Goal: Transaction & Acquisition: Purchase product/service

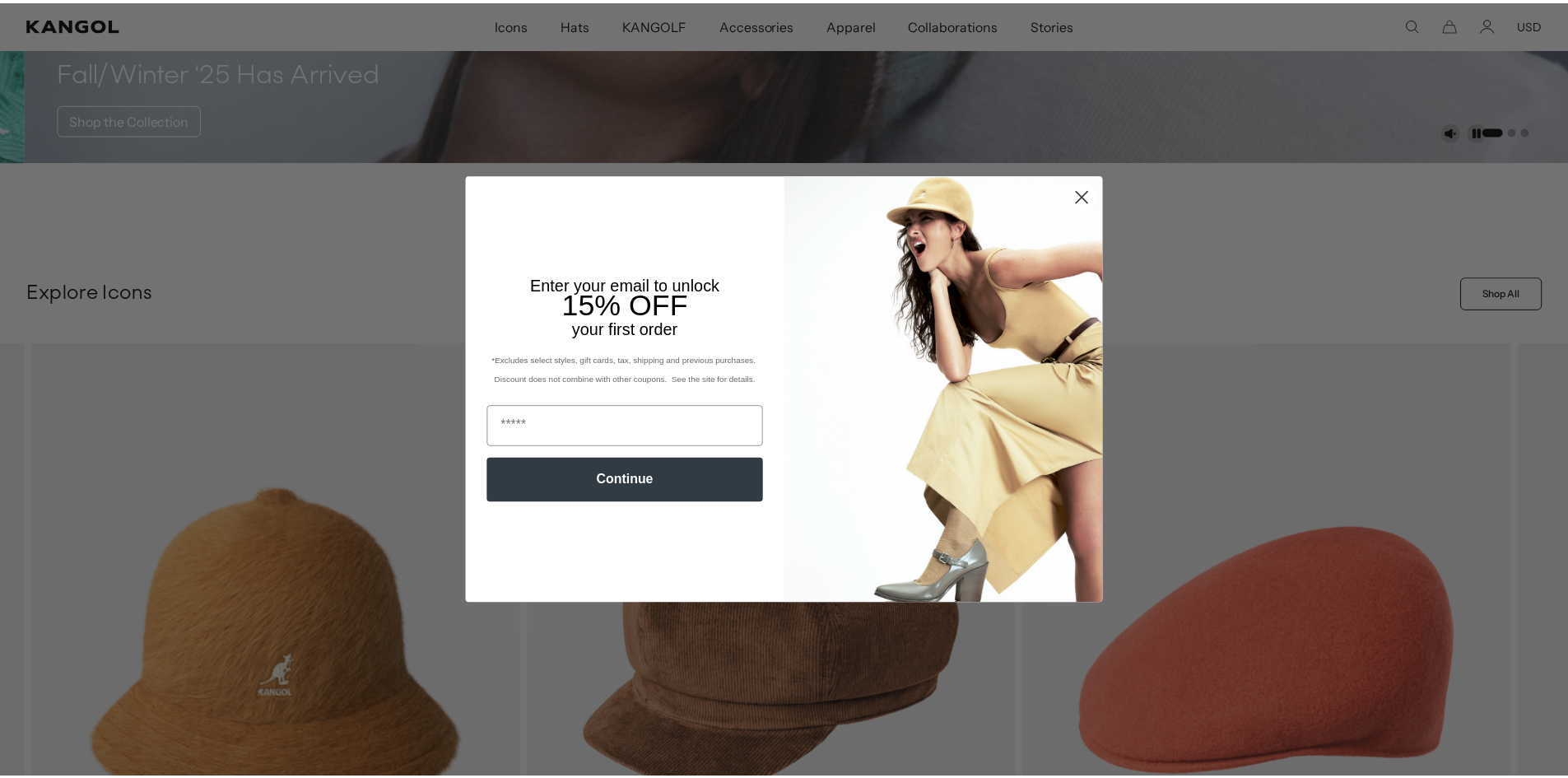
scroll to position [0, 339]
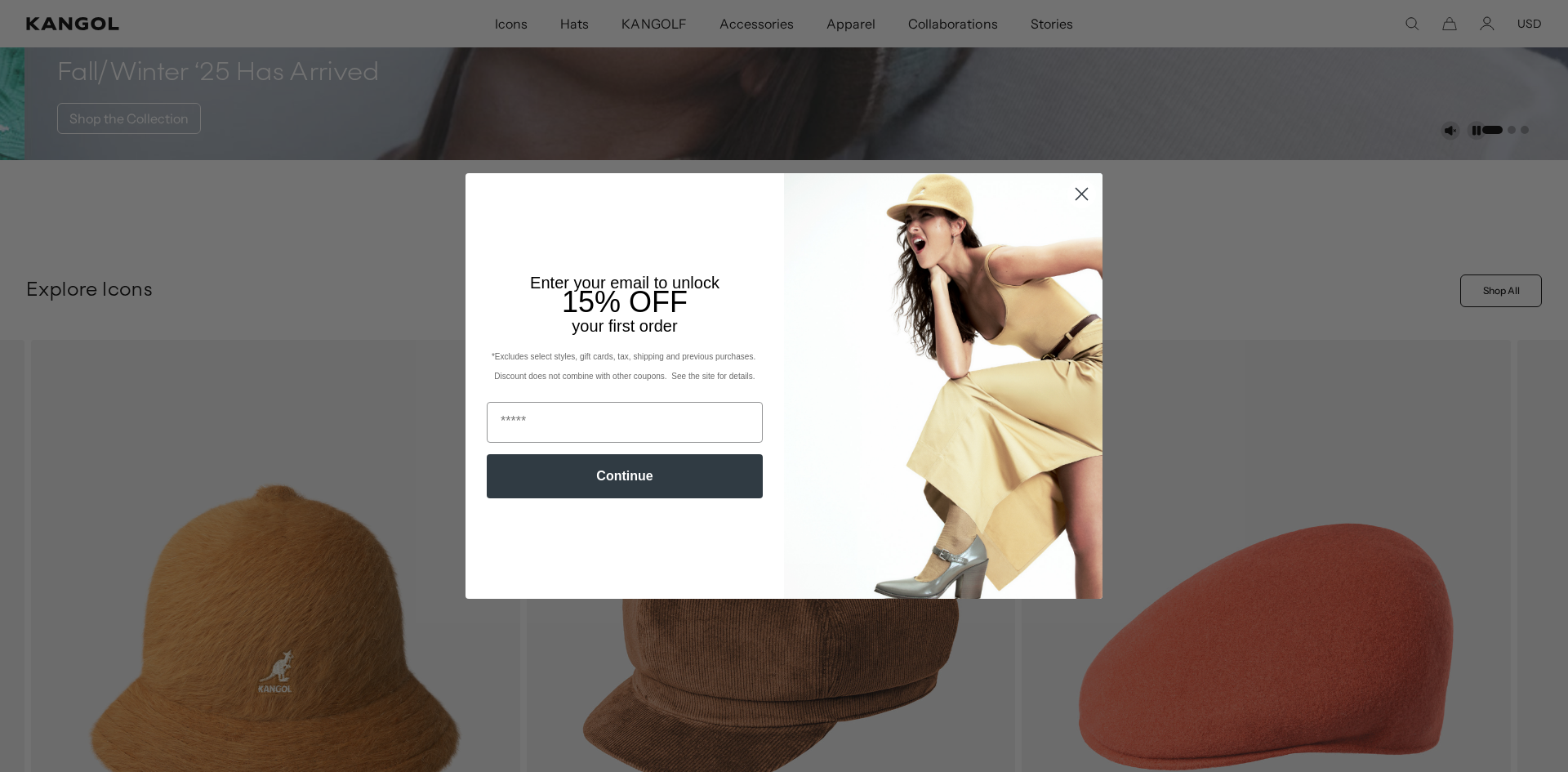
click at [1084, 191] on circle "Close dialog" at bounding box center [1081, 194] width 27 height 27
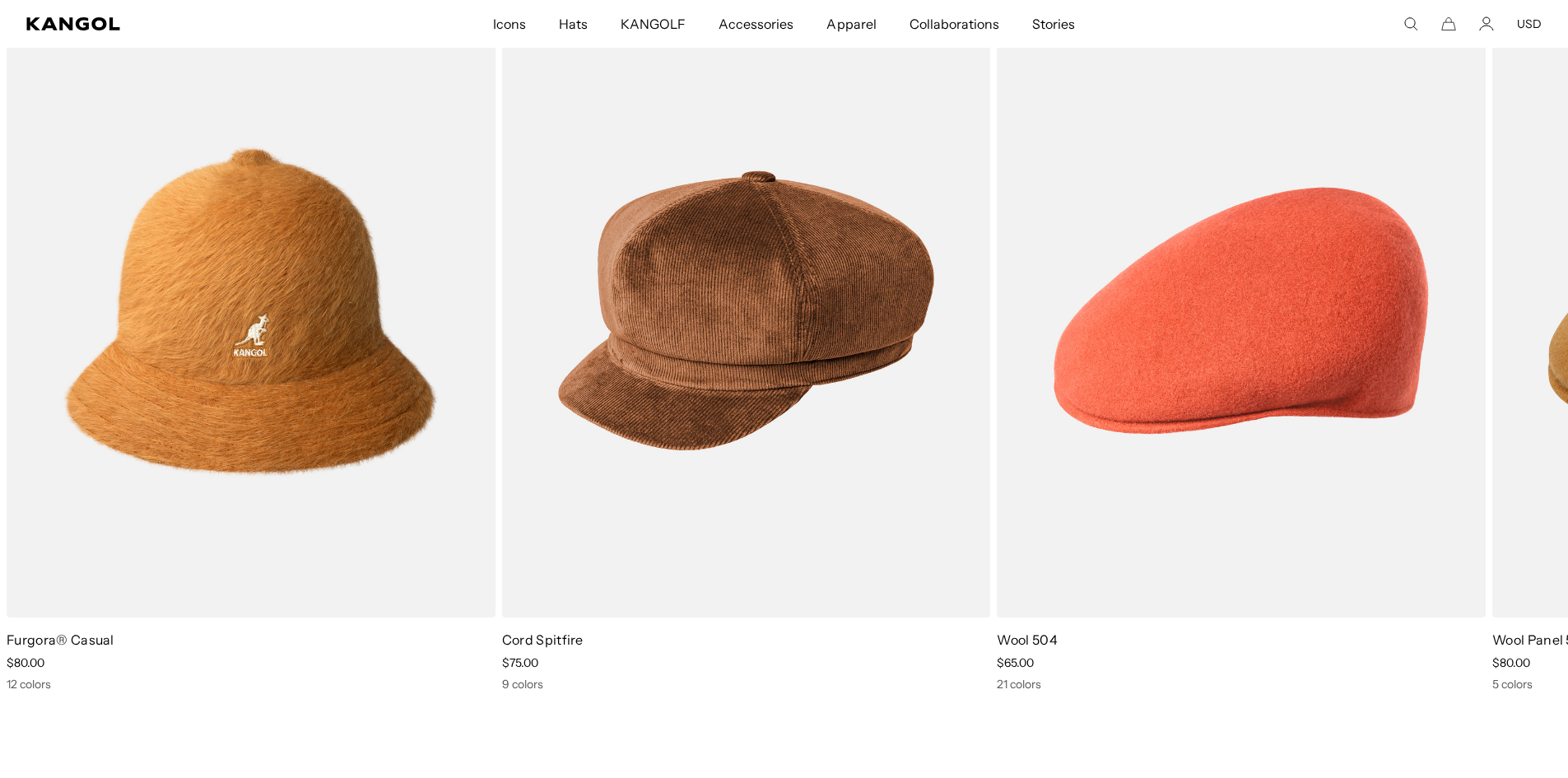
scroll to position [878, 0]
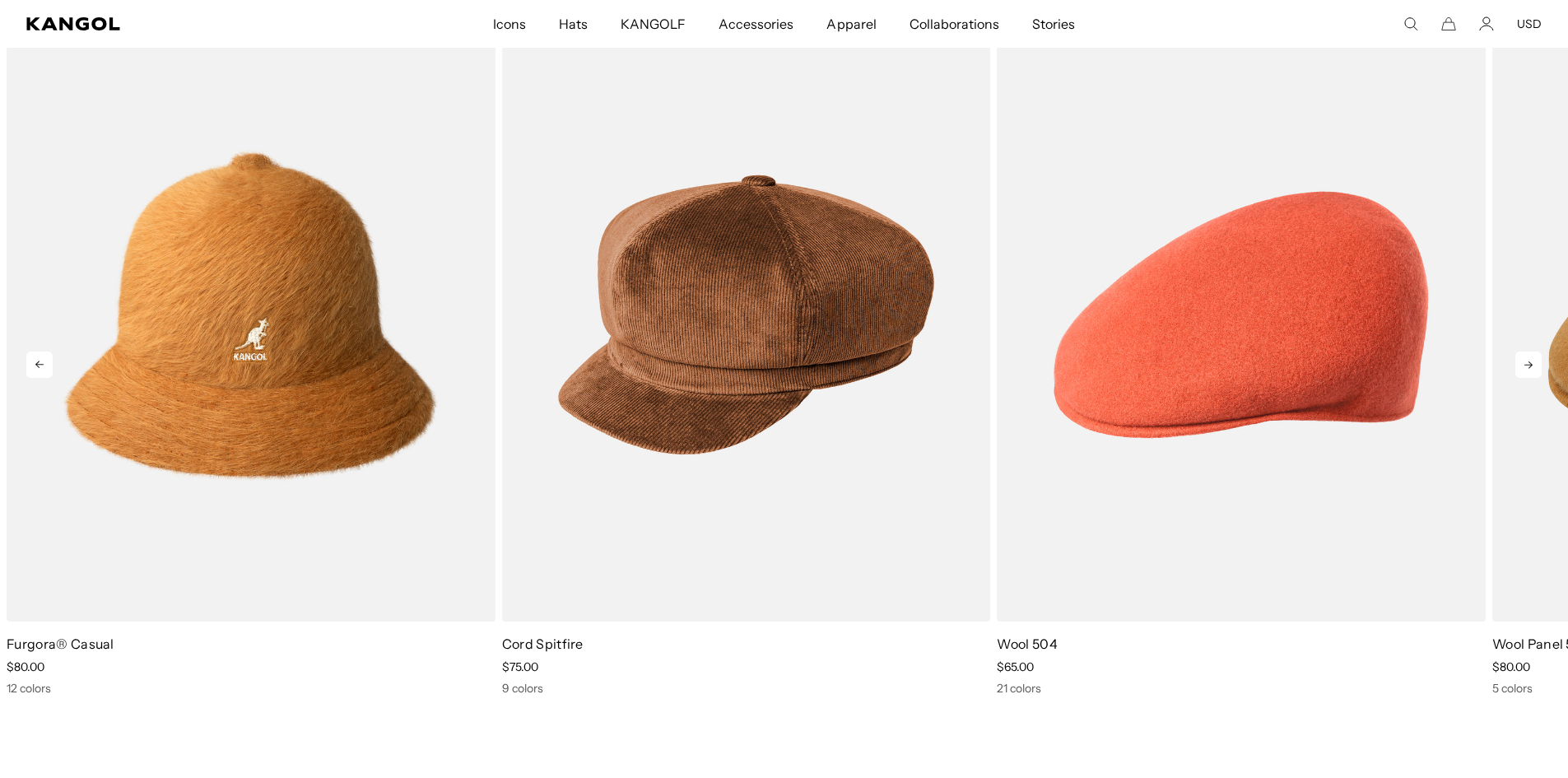
click at [1526, 357] on icon at bounding box center [1528, 365] width 26 height 26
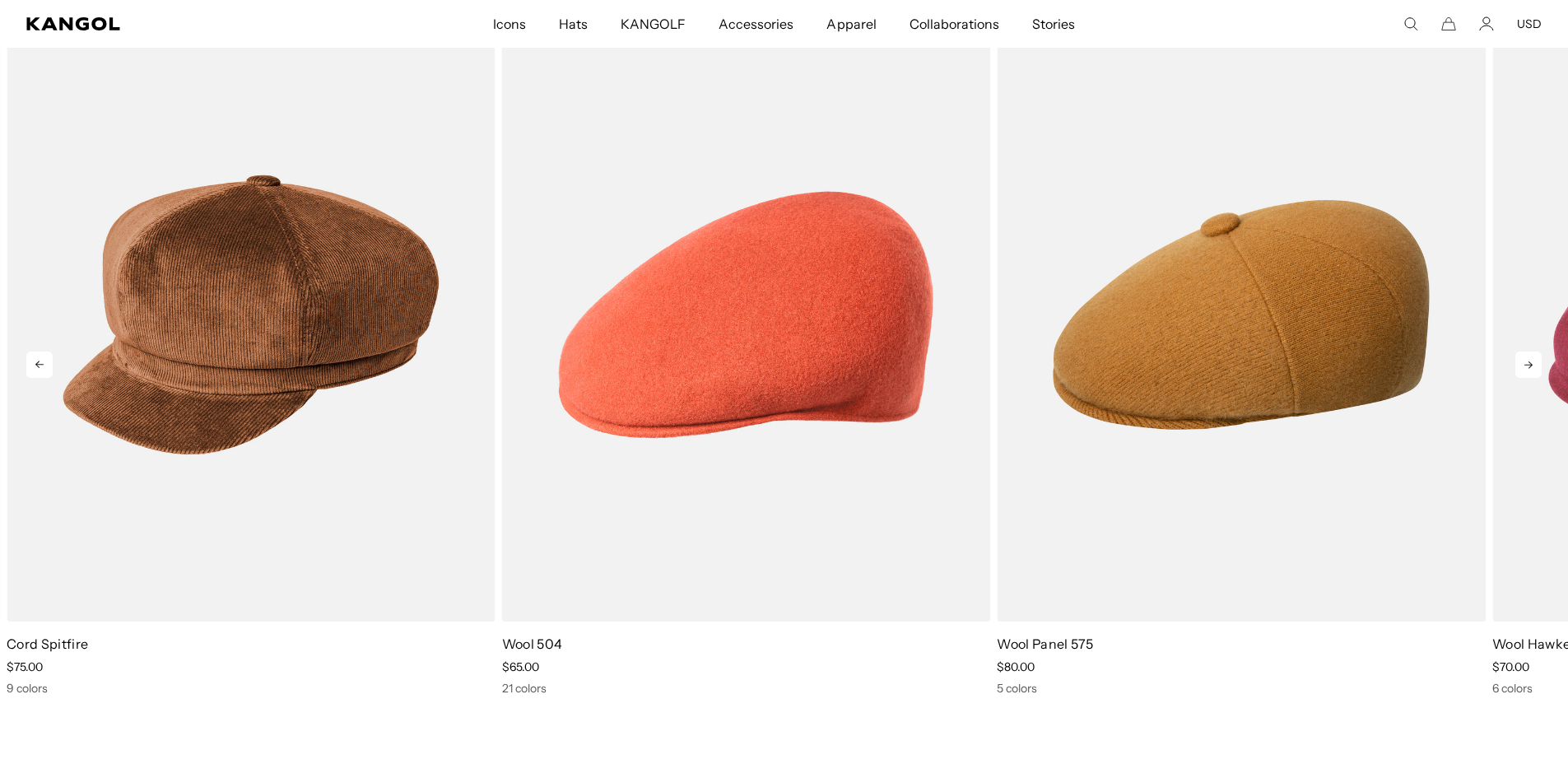
scroll to position [0, 339]
click at [1526, 357] on icon at bounding box center [1528, 365] width 26 height 26
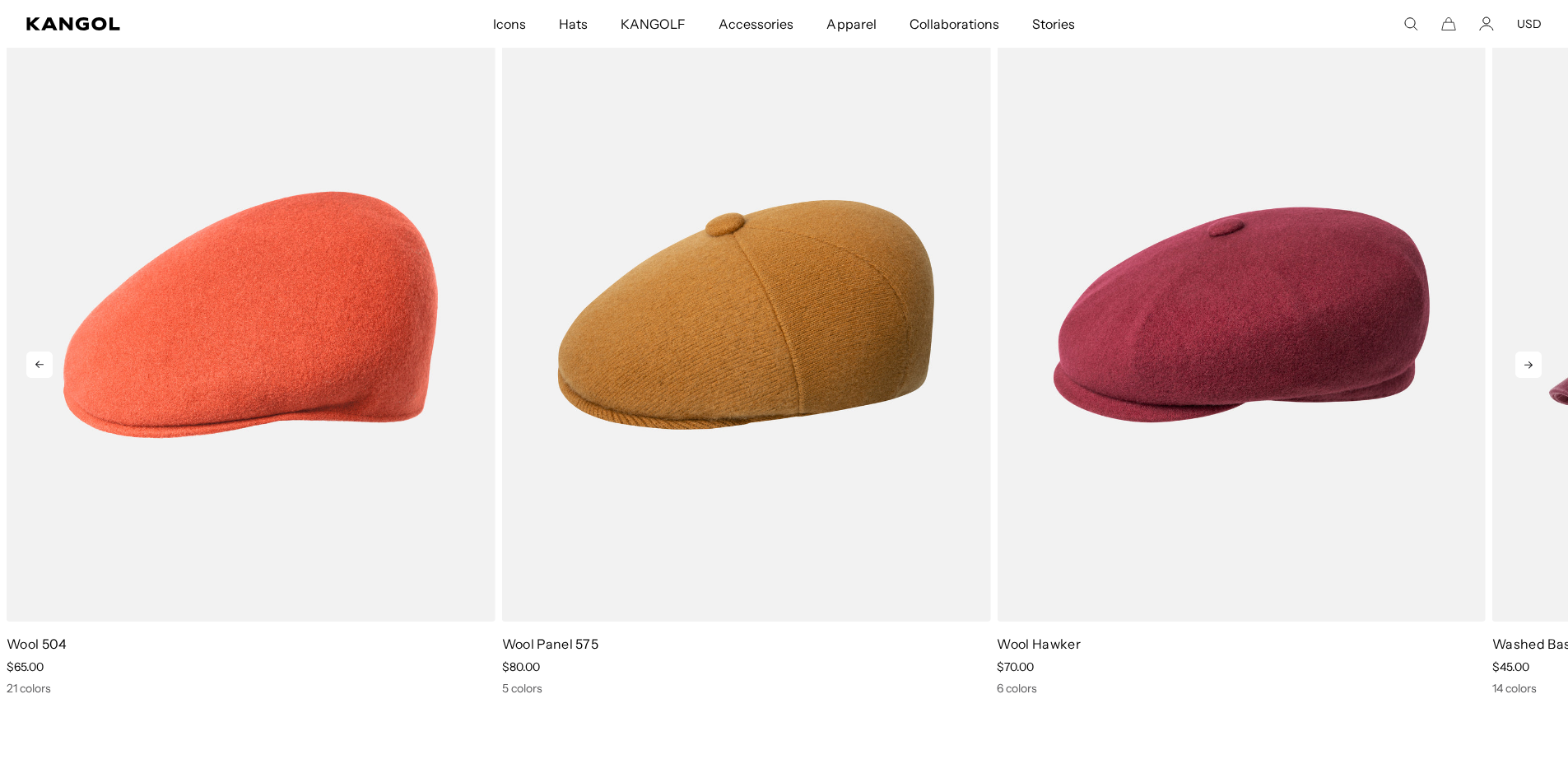
click at [1526, 357] on icon at bounding box center [1528, 365] width 26 height 26
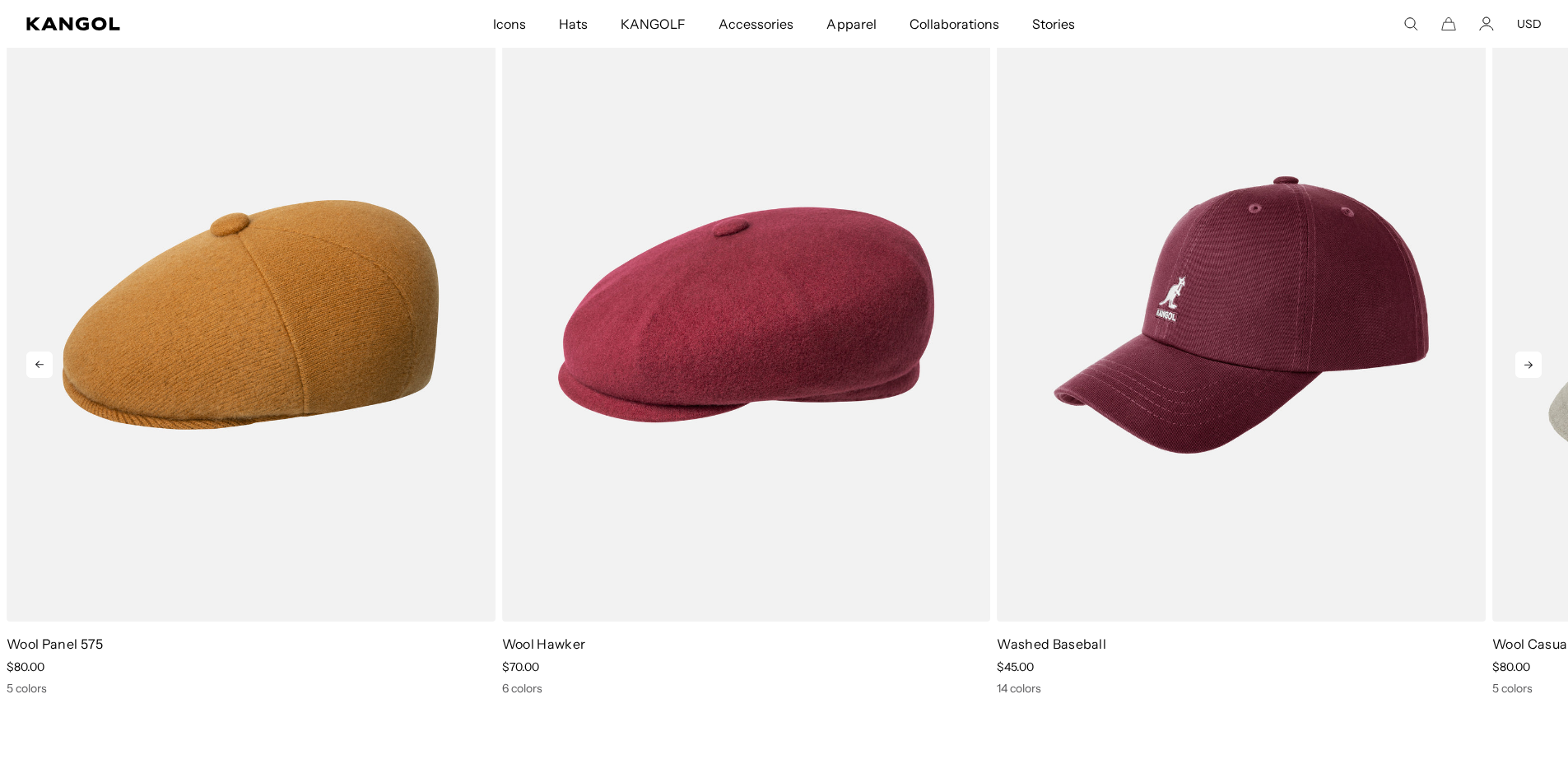
click at [1526, 357] on icon at bounding box center [1528, 365] width 26 height 26
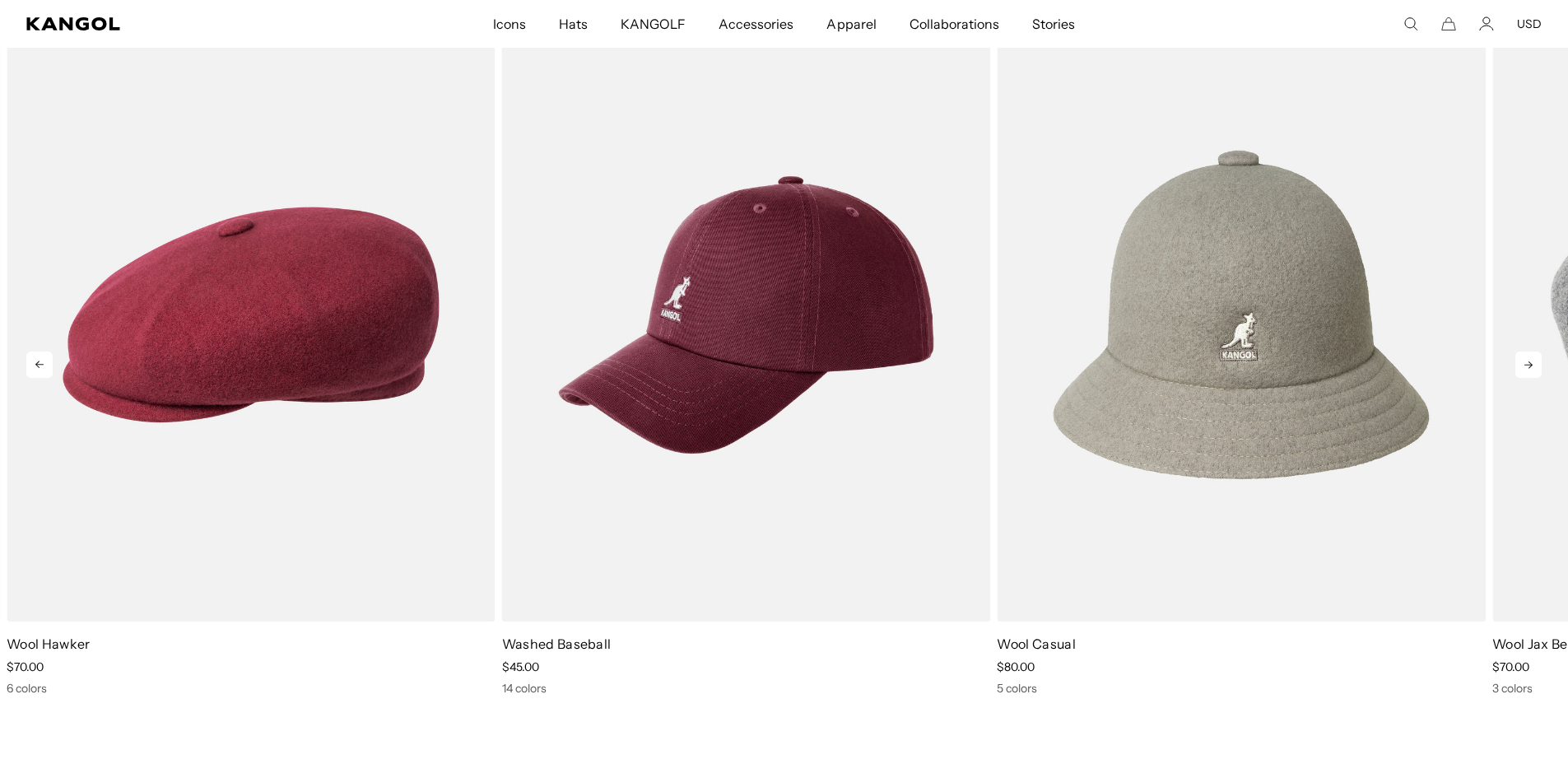
click at [1526, 357] on icon at bounding box center [1528, 365] width 26 height 26
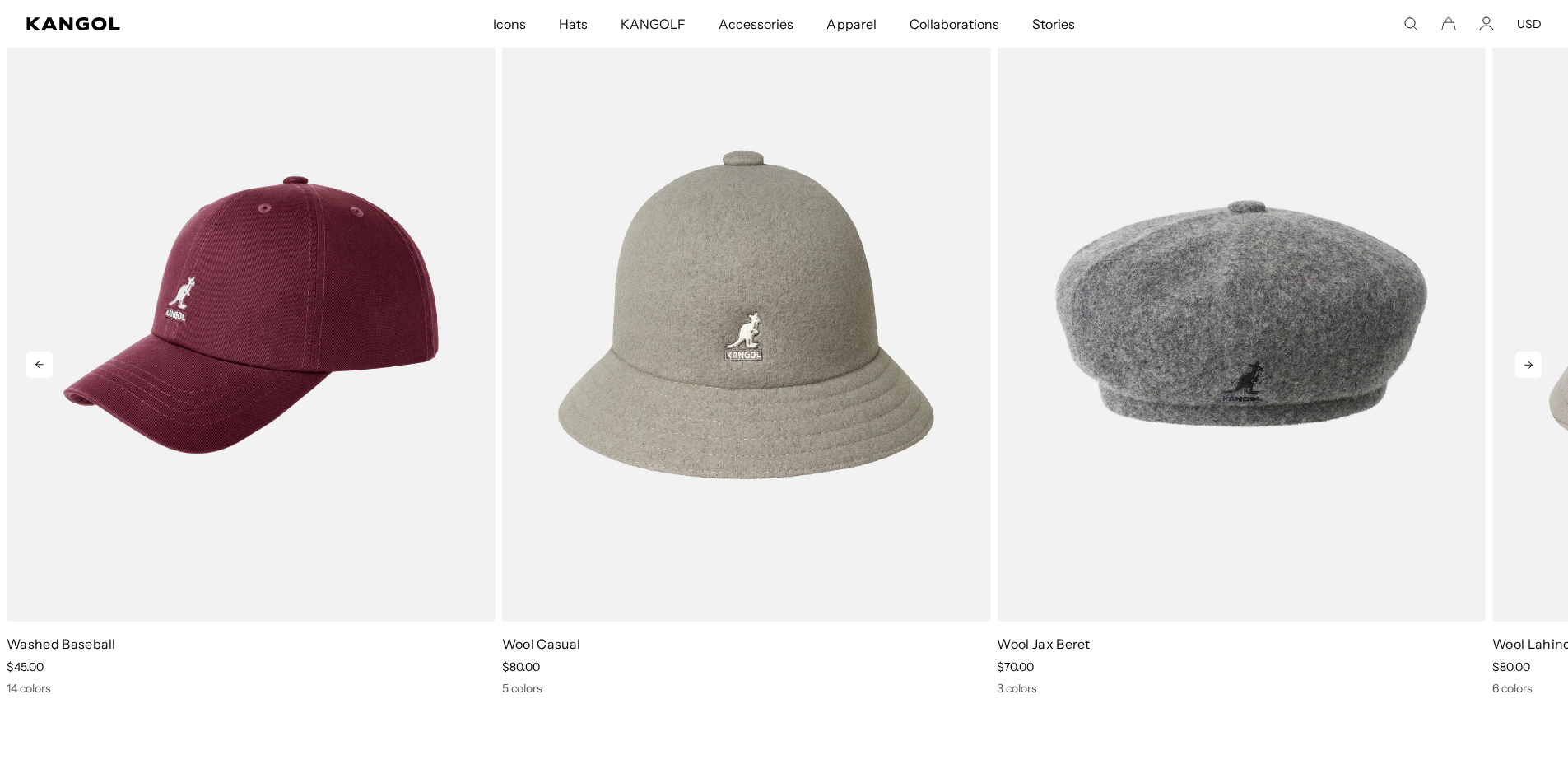
click at [1524, 357] on icon at bounding box center [1528, 365] width 26 height 26
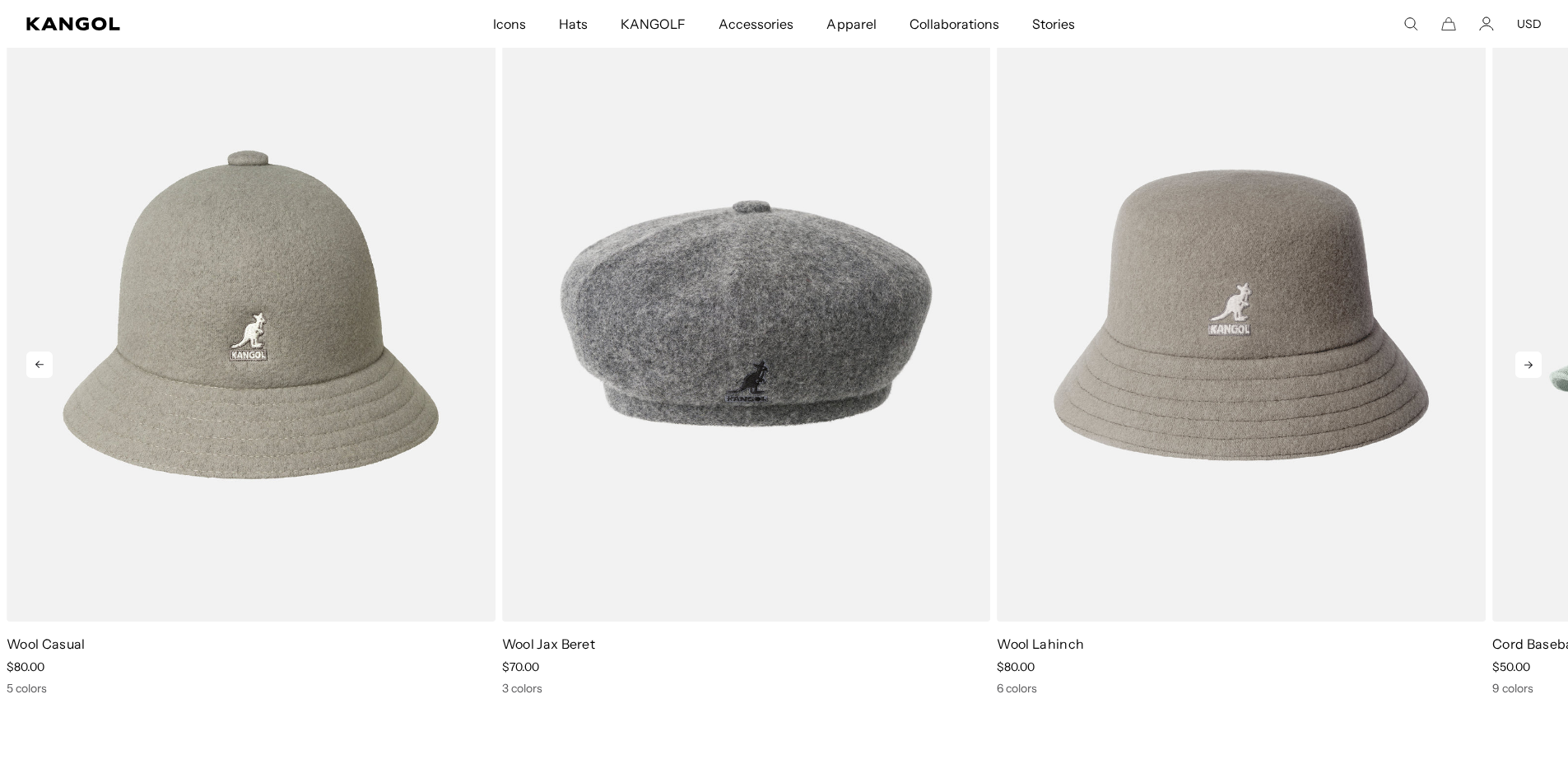
click at [1524, 357] on icon at bounding box center [1528, 365] width 26 height 26
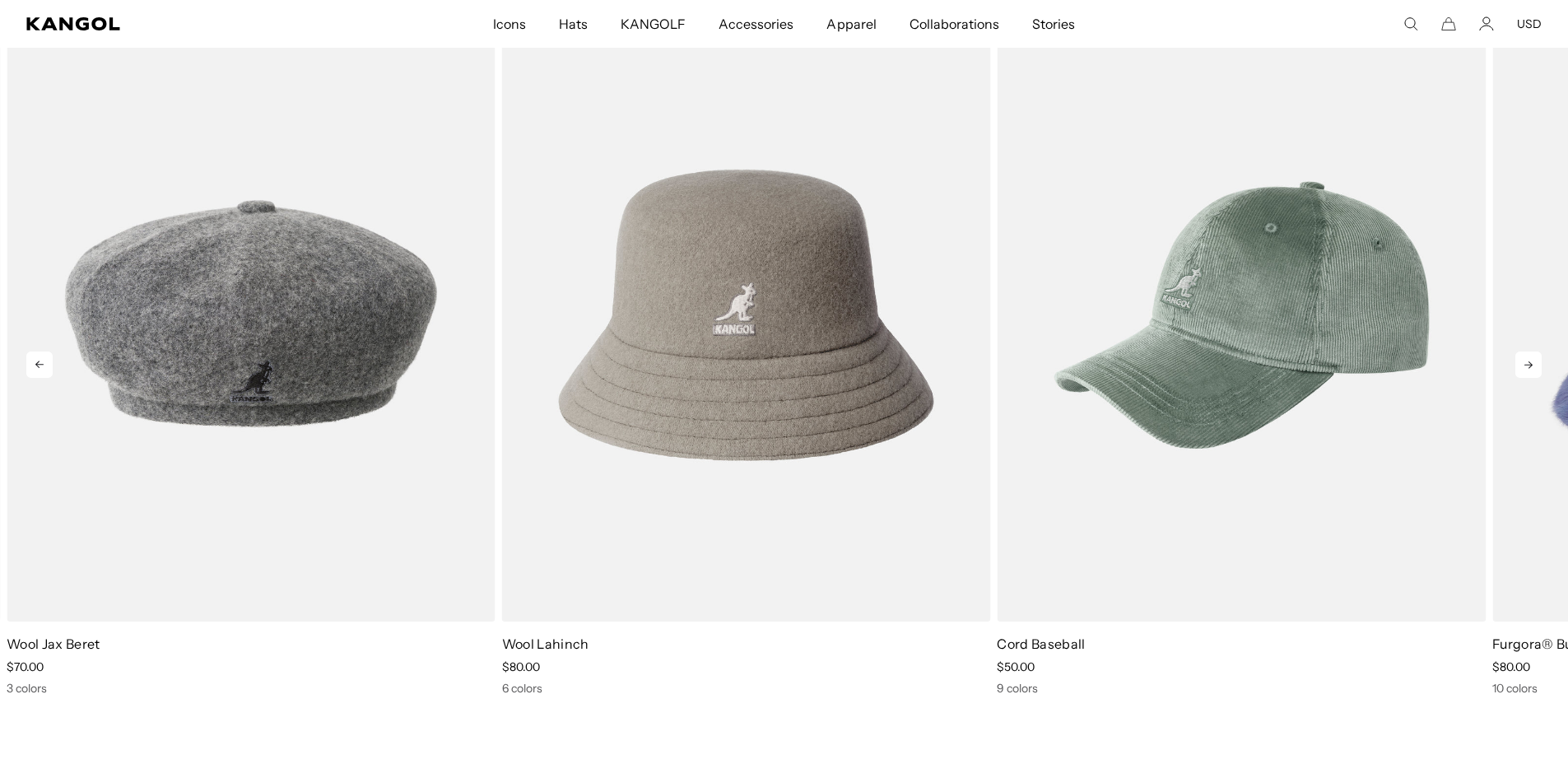
scroll to position [0, 0]
click at [1523, 357] on icon at bounding box center [1528, 365] width 26 height 26
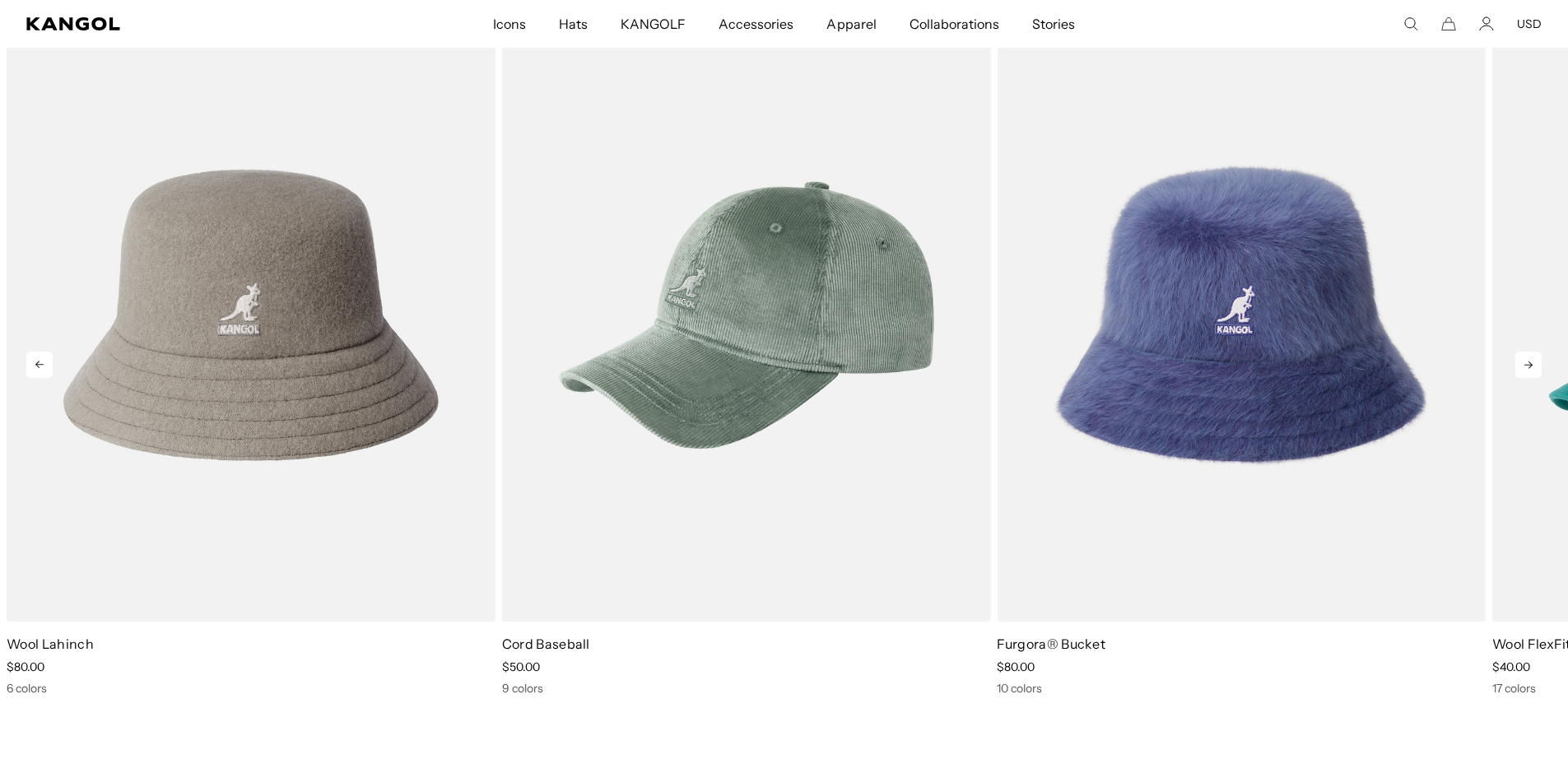
click at [1522, 357] on icon at bounding box center [1528, 365] width 26 height 26
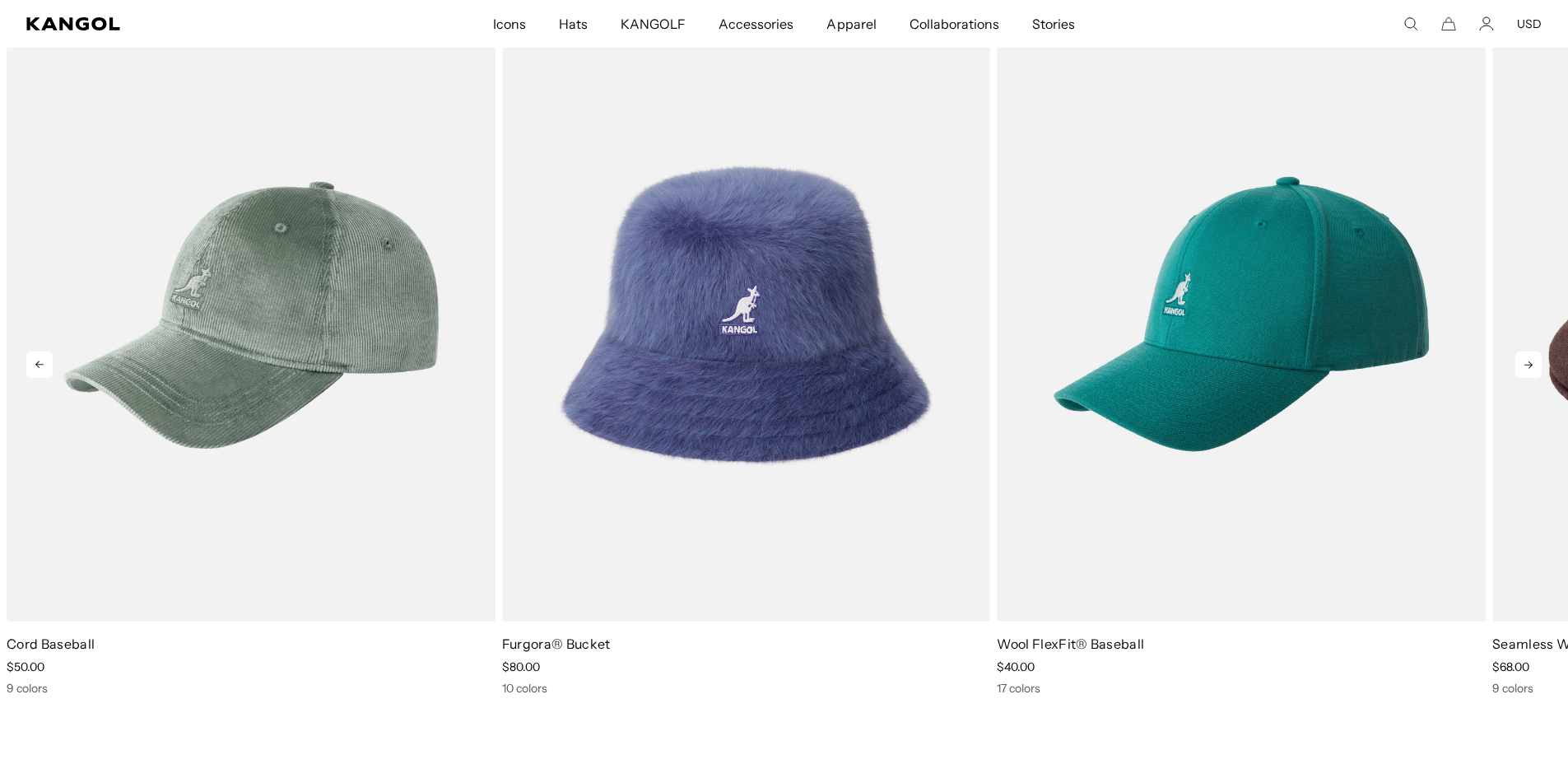
click at [1522, 357] on icon at bounding box center [1528, 365] width 26 height 26
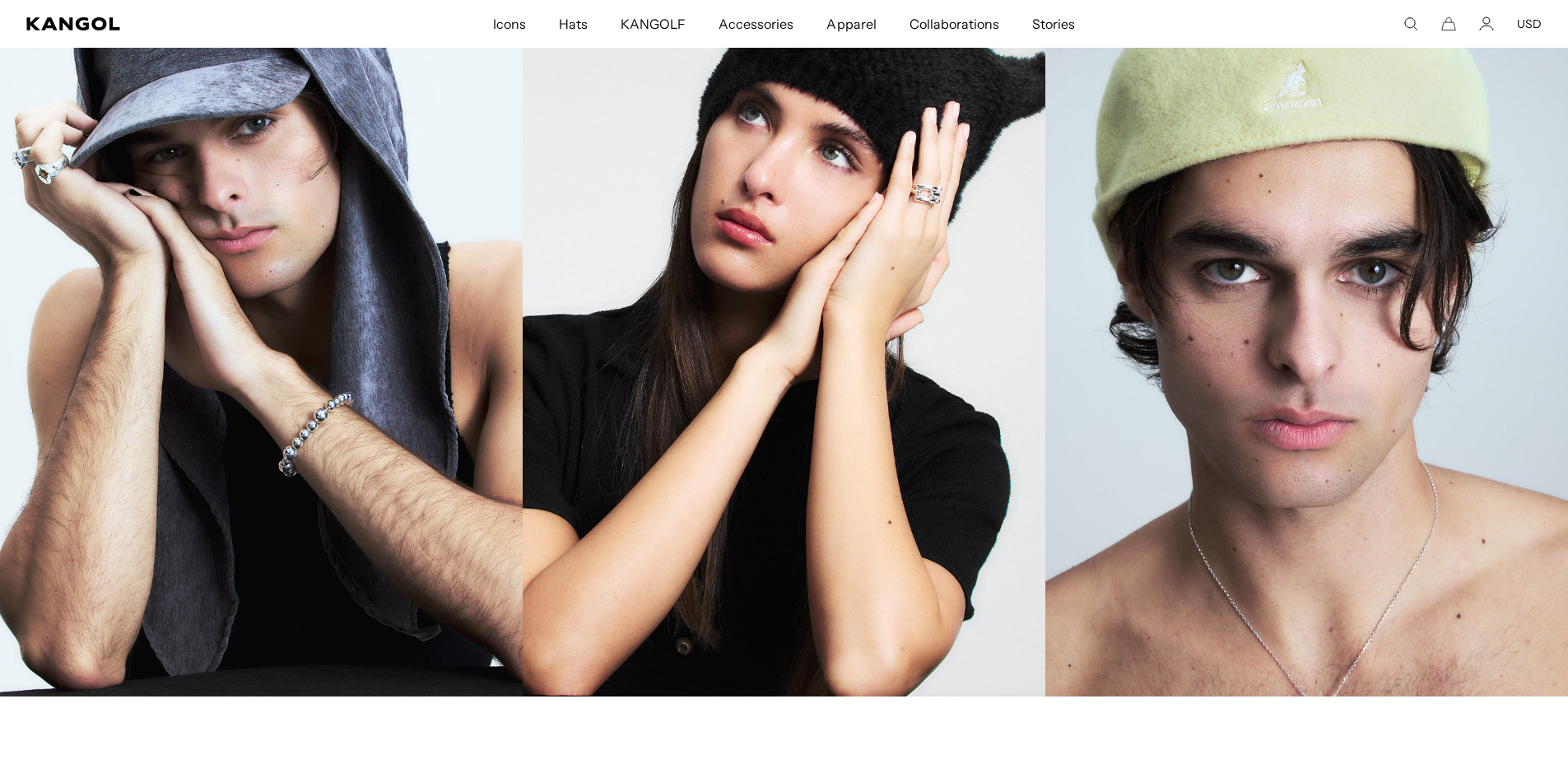
scroll to position [2370, 0]
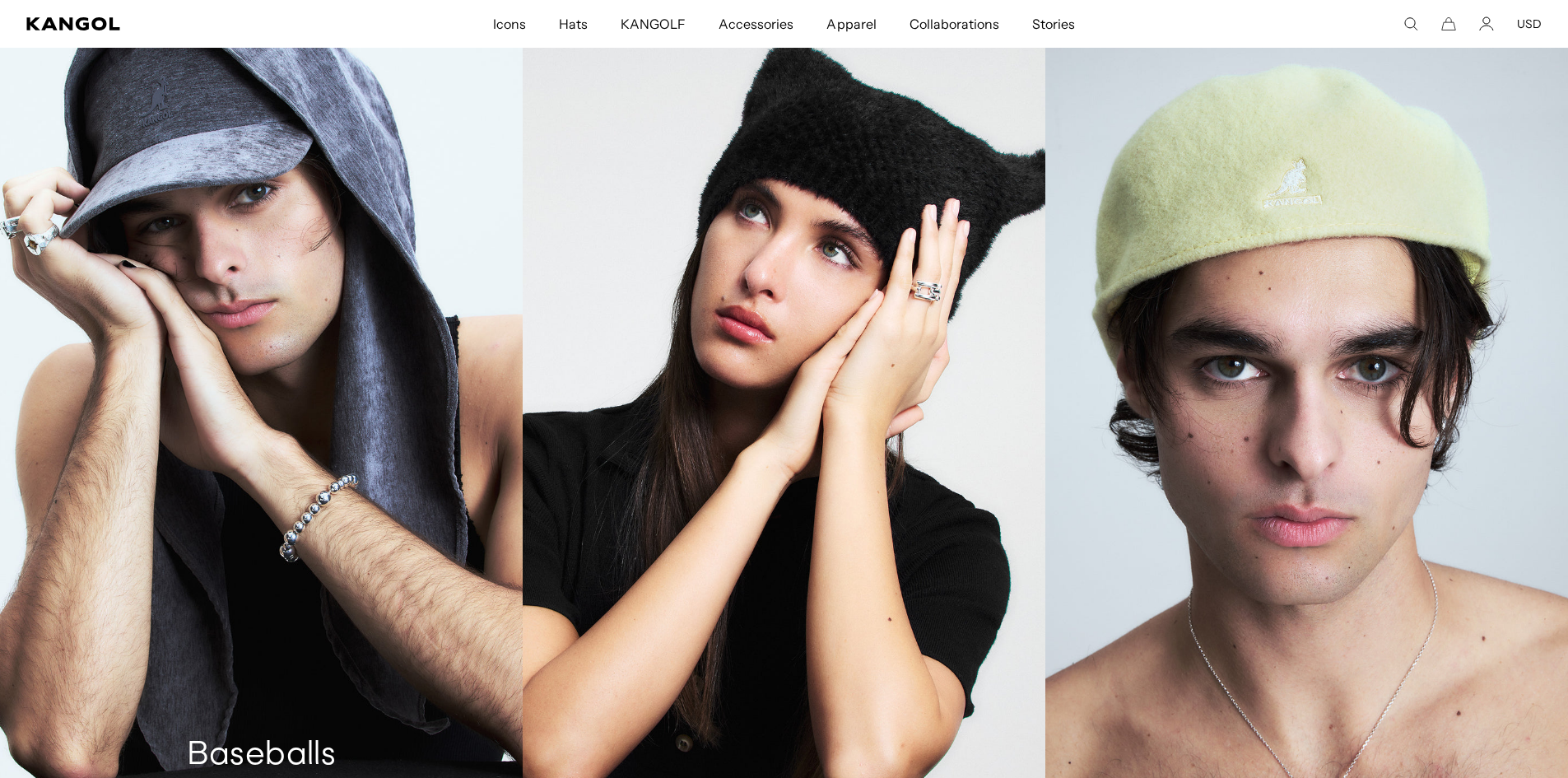
click at [376, 233] on link "Baseballs" at bounding box center [261, 400] width 522 height 783
